Goal: Transaction & Acquisition: Purchase product/service

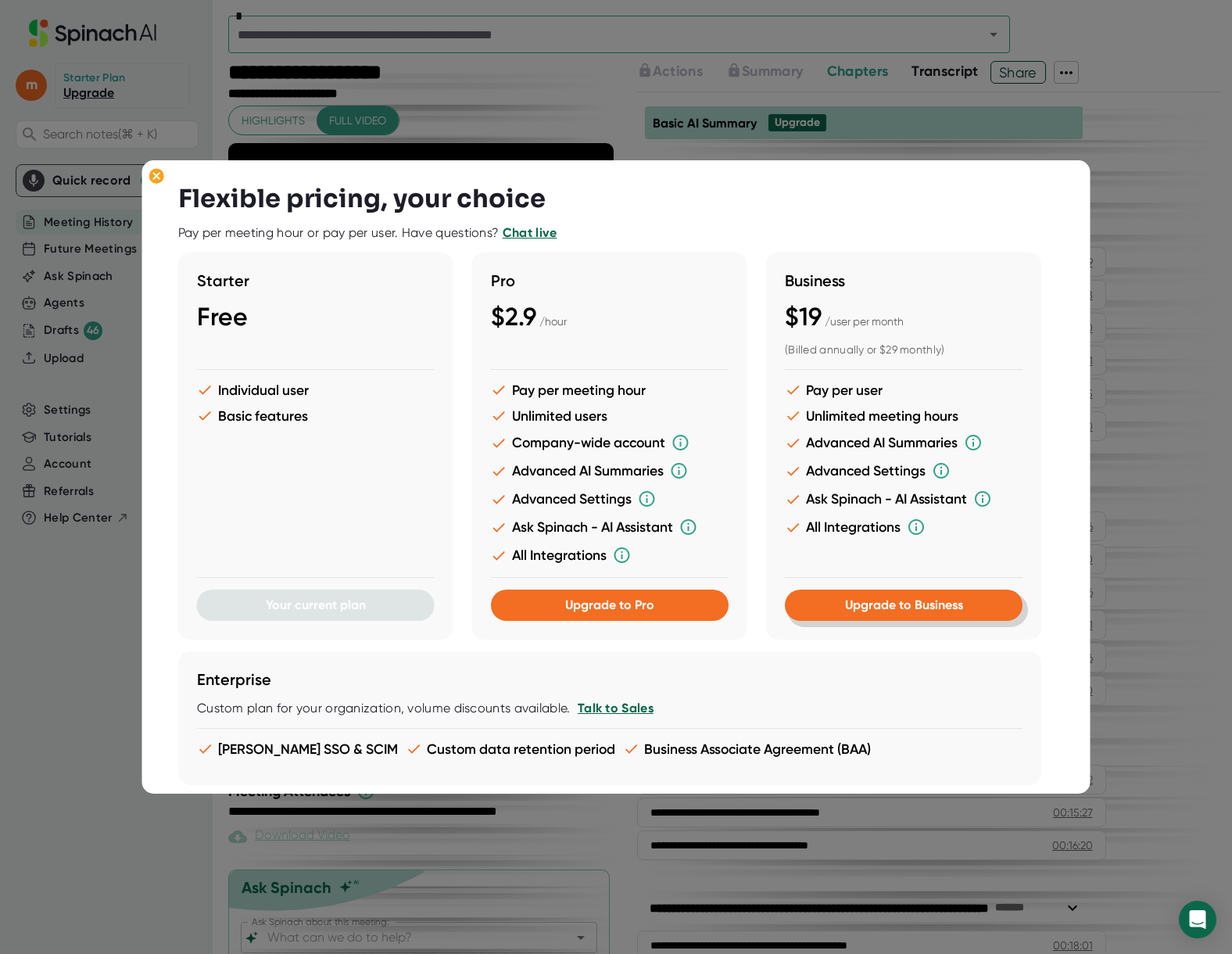
click at [940, 612] on span "Upgrade to Business" at bounding box center [904, 605] width 118 height 15
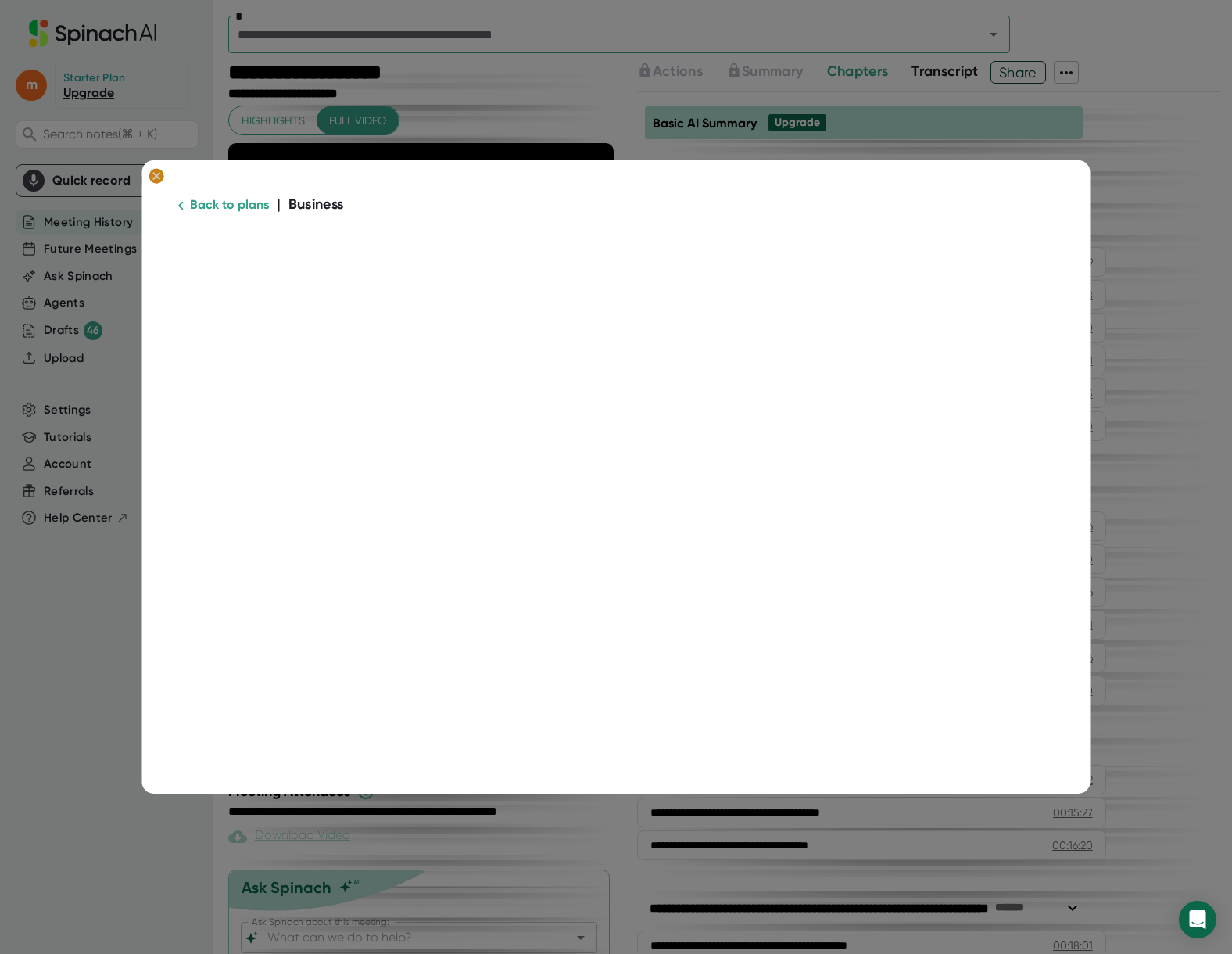
click at [152, 177] on ellipse at bounding box center [156, 176] width 15 height 16
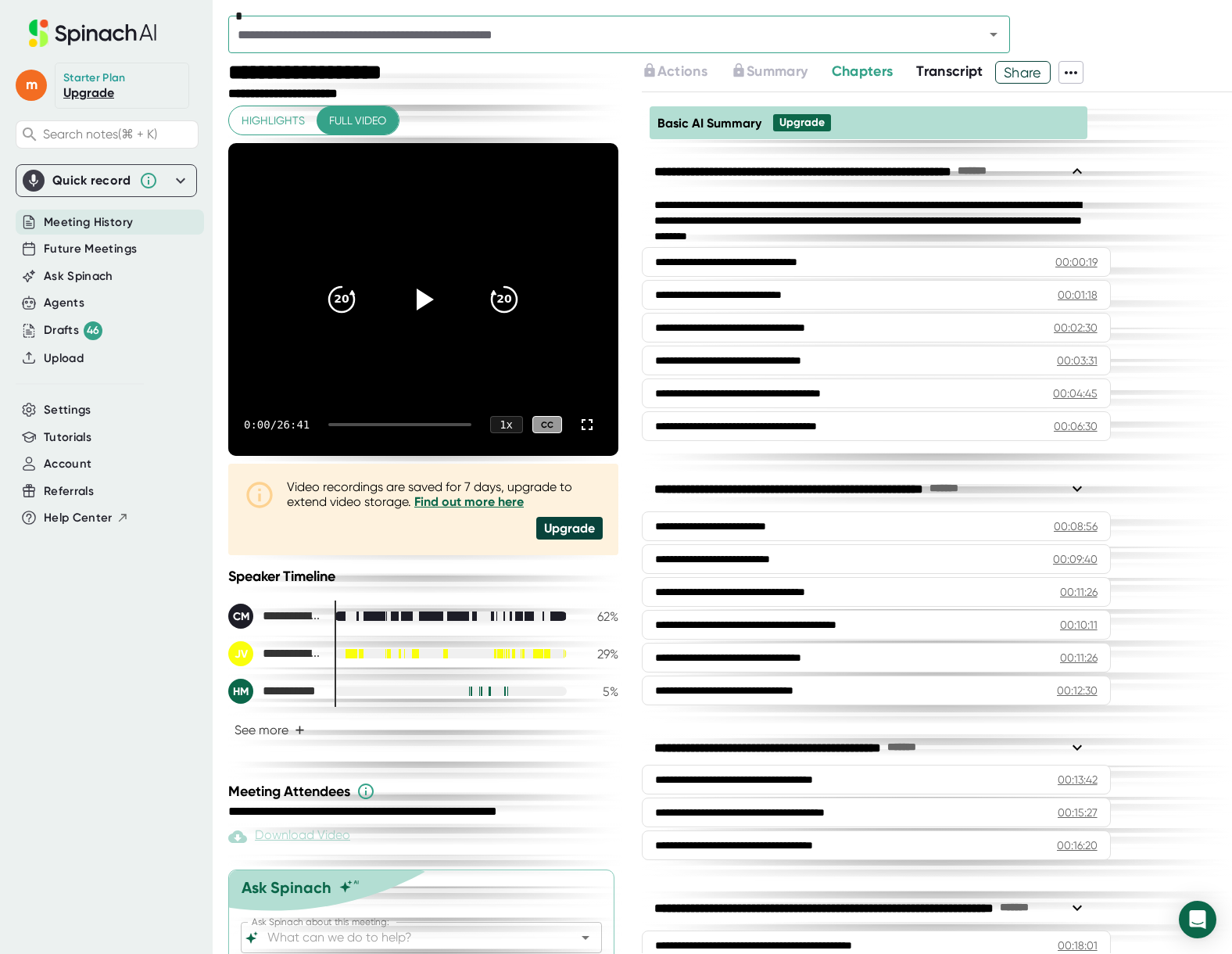
click at [524, 93] on div "**********" at bounding box center [426, 94] width 394 height 15
click at [976, 76] on span "Transcript" at bounding box center [950, 71] width 67 height 17
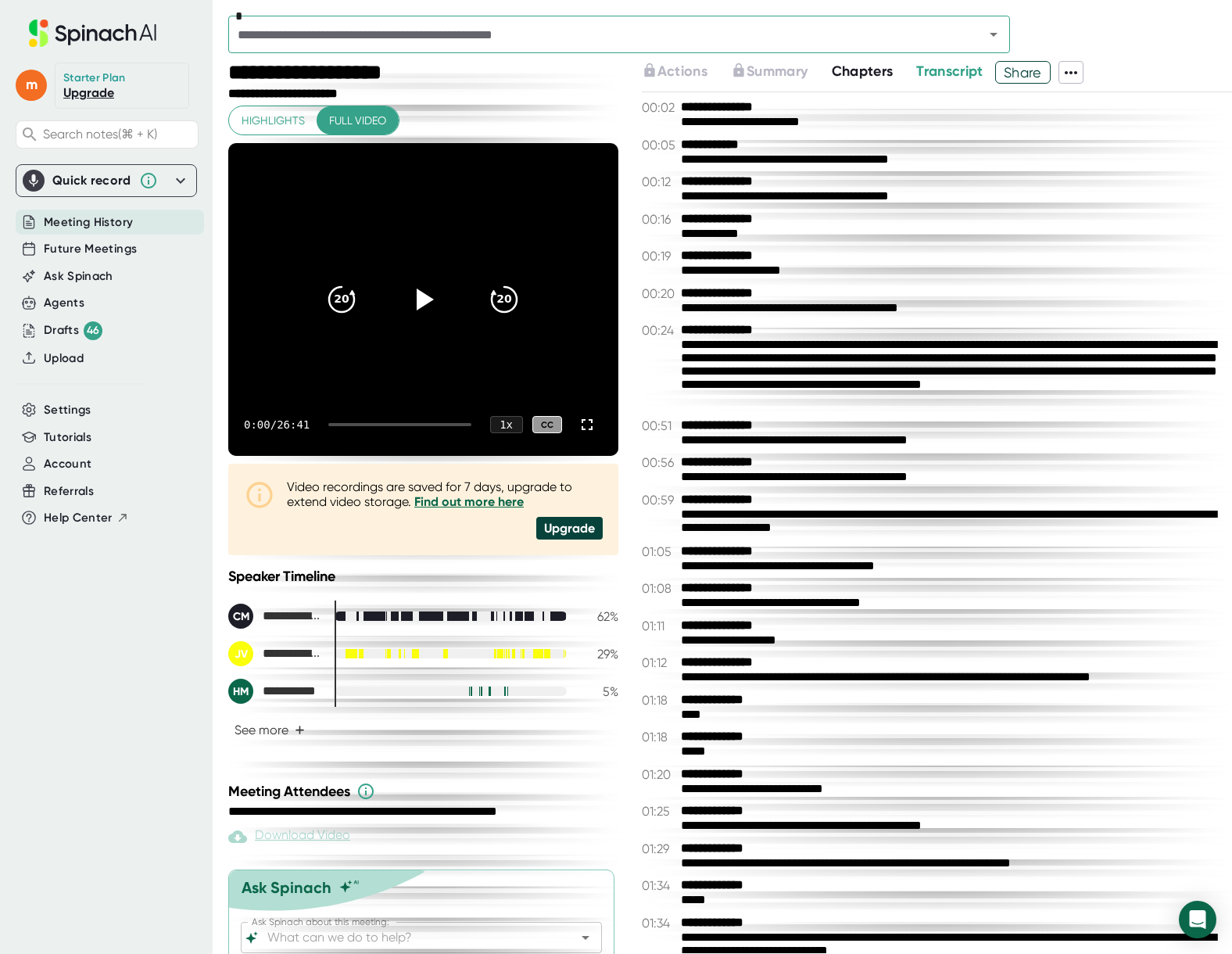
click at [1071, 75] on icon at bounding box center [1071, 73] width 19 height 19
click at [913, 169] on div at bounding box center [616, 477] width 1232 height 954
click at [1070, 76] on icon at bounding box center [1071, 73] width 19 height 19
click at [923, 351] on div at bounding box center [616, 477] width 1232 height 954
click at [1075, 73] on icon at bounding box center [1071, 73] width 19 height 19
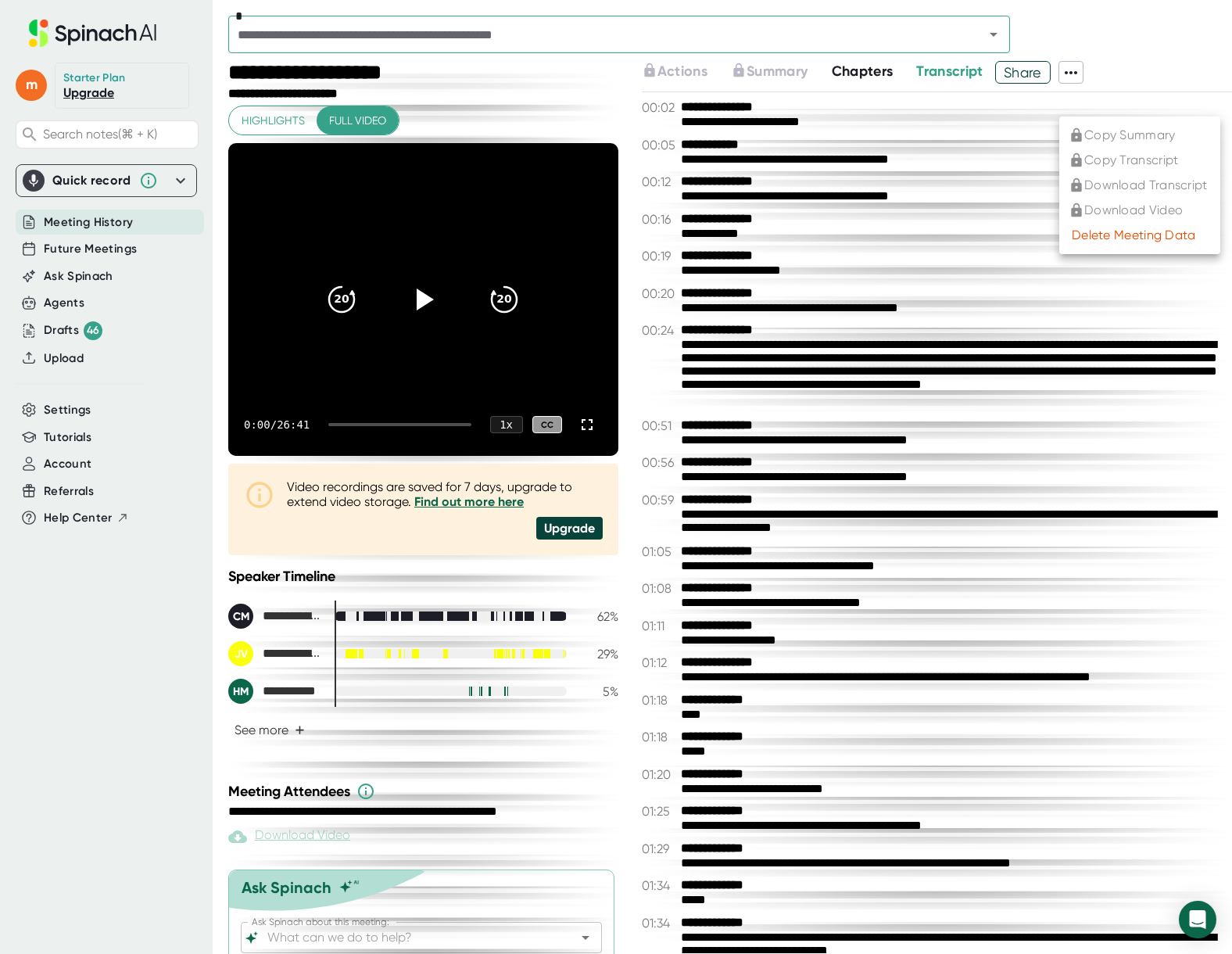
click at [968, 219] on div at bounding box center [616, 477] width 1232 height 954
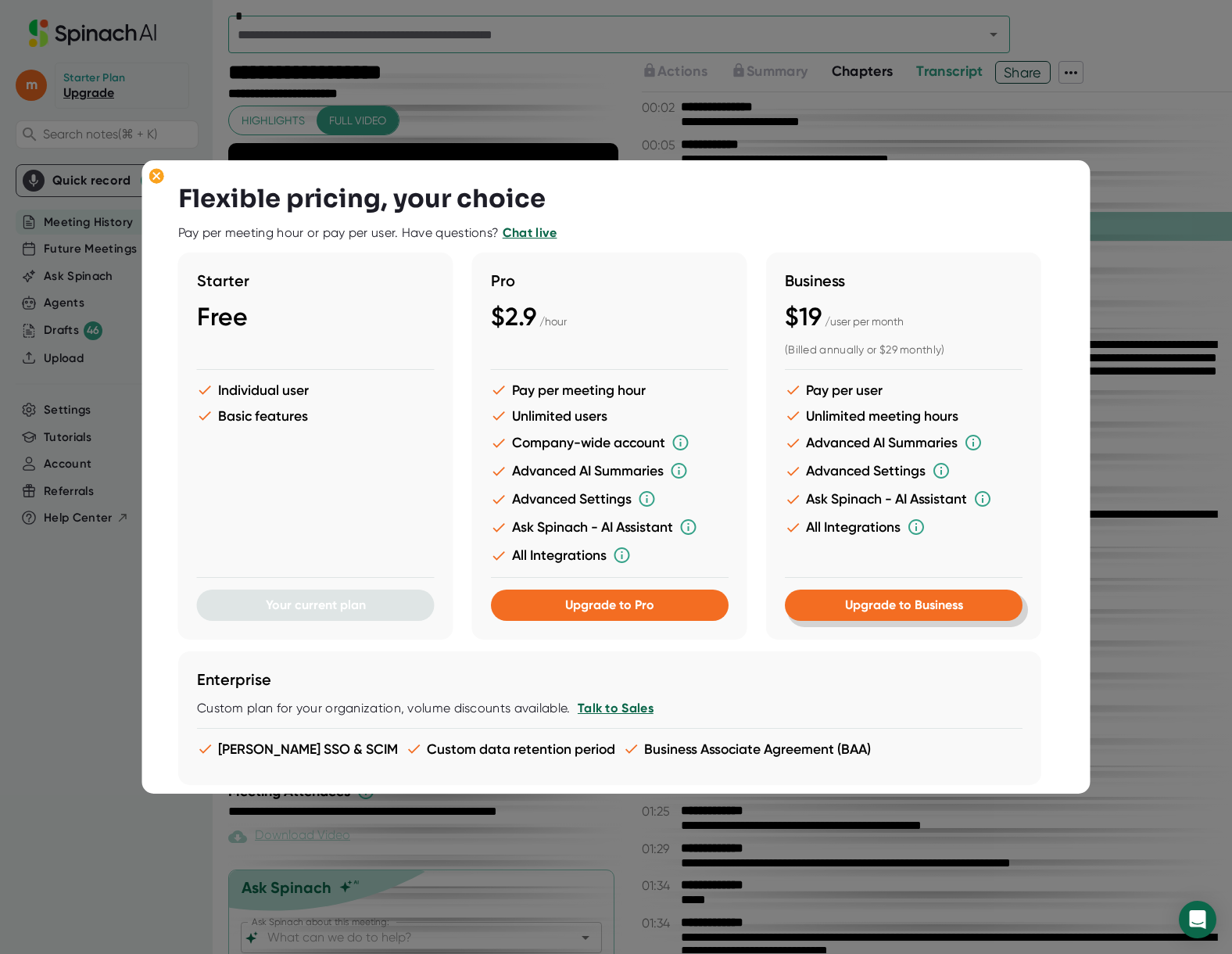
click at [950, 611] on span "Upgrade to Business" at bounding box center [904, 605] width 118 height 15
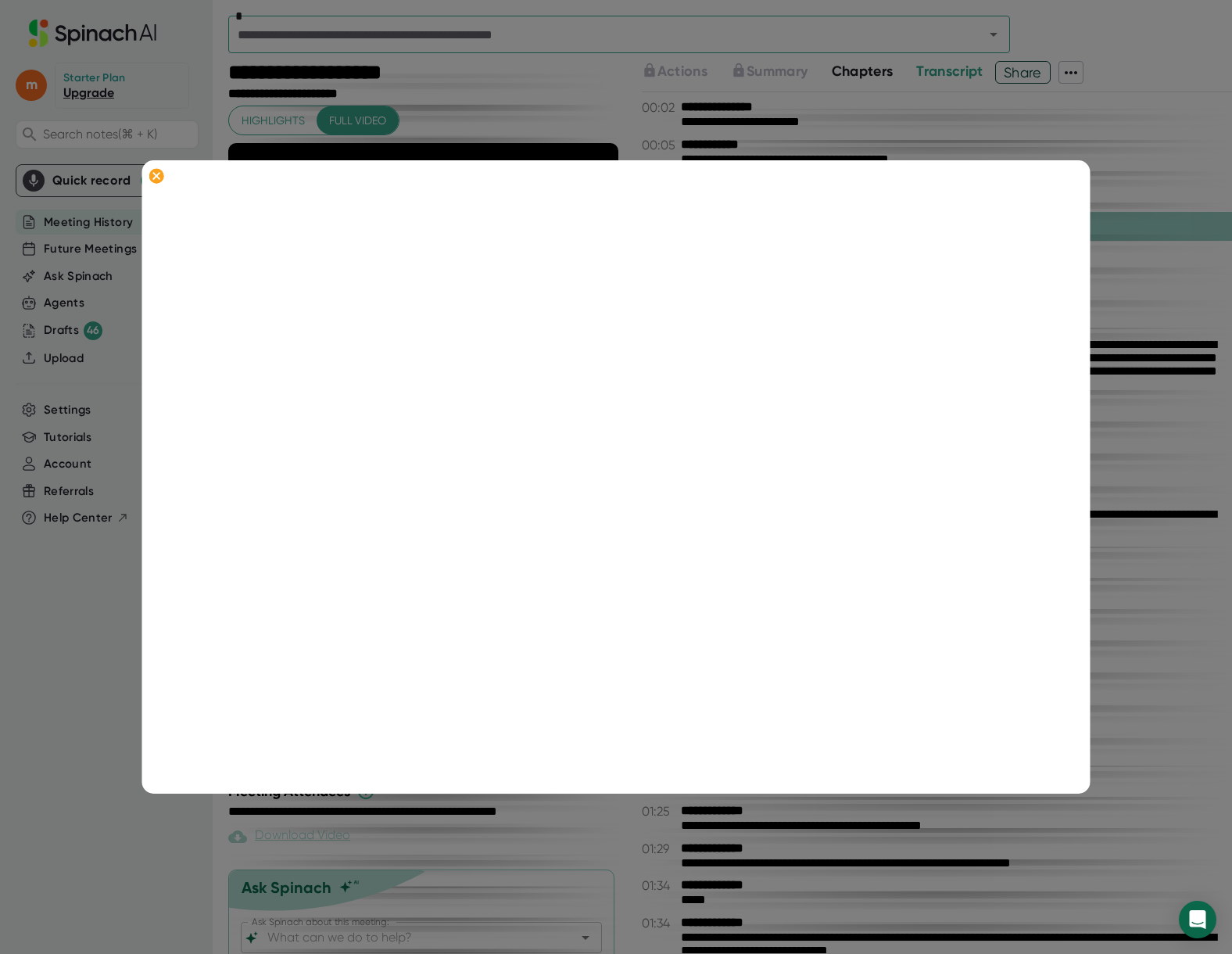
scroll to position [110, 0]
